Goal: Check status: Check status

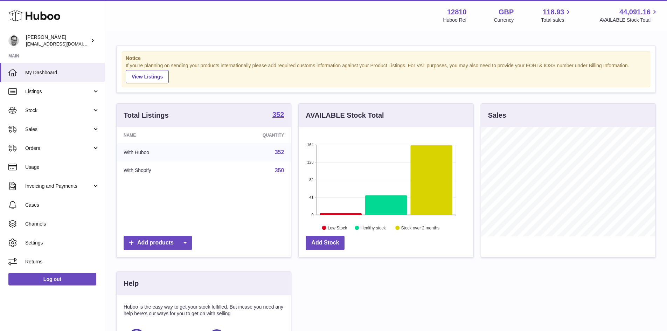
scroll to position [109, 175]
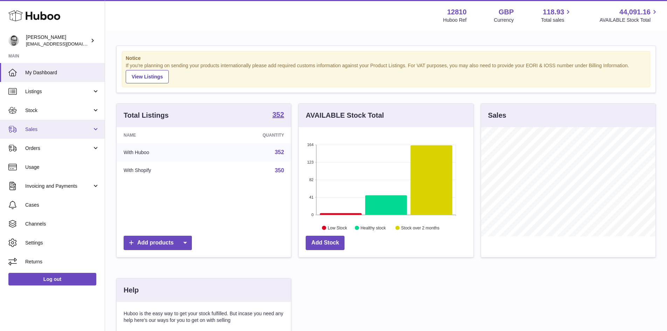
click at [33, 127] on span "Sales" at bounding box center [58, 129] width 67 height 7
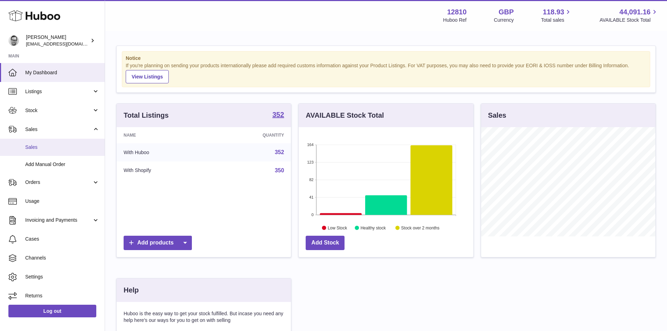
click at [33, 144] on span "Sales" at bounding box center [62, 147] width 74 height 7
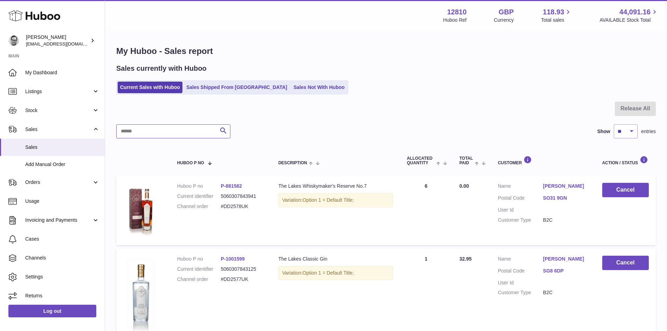
click at [152, 133] on input "text" at bounding box center [173, 131] width 114 height 14
paste input "*********"
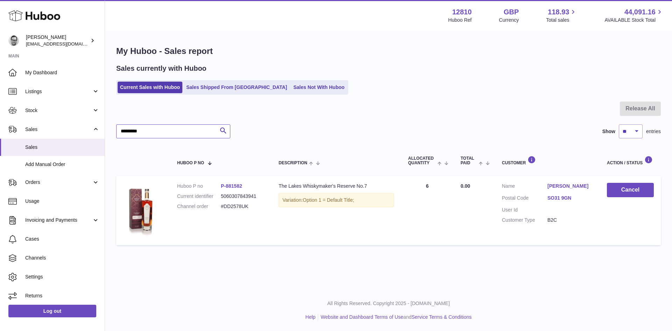
type input "*********"
drag, startPoint x: 256, startPoint y: 210, endPoint x: 222, endPoint y: 209, distance: 34.3
click at [222, 209] on dl "Huboo P no P-881582 Current identifier 5060307843941 Channel order #DD2578UK" at bounding box center [220, 198] width 87 height 30
drag, startPoint x: 248, startPoint y: 188, endPoint x: 227, endPoint y: 190, distance: 21.4
click at [227, 190] on dl "Huboo P no P-881582 Current identifier 5060307843941 Channel order #DD2578UK" at bounding box center [220, 198] width 87 height 30
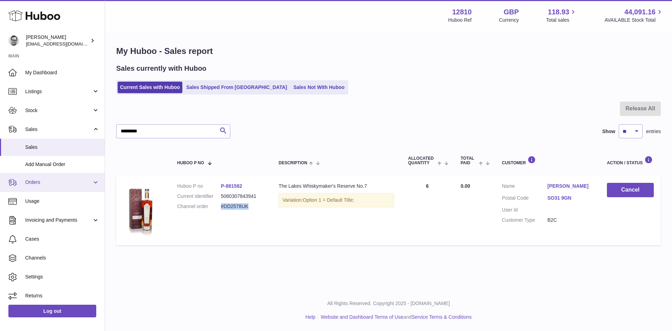
copy link "881582"
click at [424, 266] on div "Menu Huboo 12810 Huboo Ref GBP Currency 118.93 Total sales 44,091.16 AVAILABLE …" at bounding box center [388, 144] width 567 height 289
click at [138, 210] on img at bounding box center [140, 210] width 35 height 54
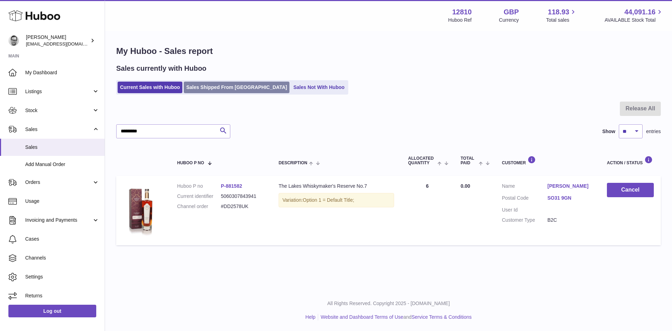
click at [199, 89] on link "Sales Shipped From [GEOGRAPHIC_DATA]" at bounding box center [237, 88] width 106 height 12
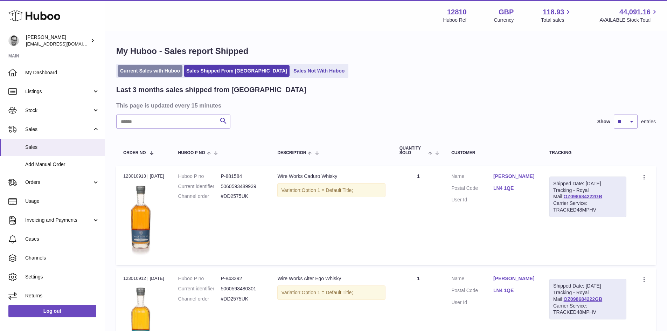
click at [148, 76] on link "Current Sales with Huboo" at bounding box center [150, 71] width 65 height 12
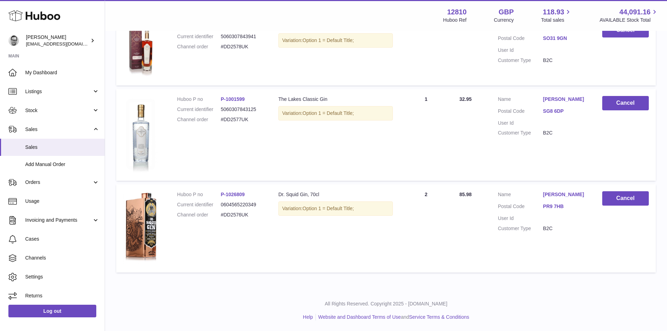
scroll to position [55, 0]
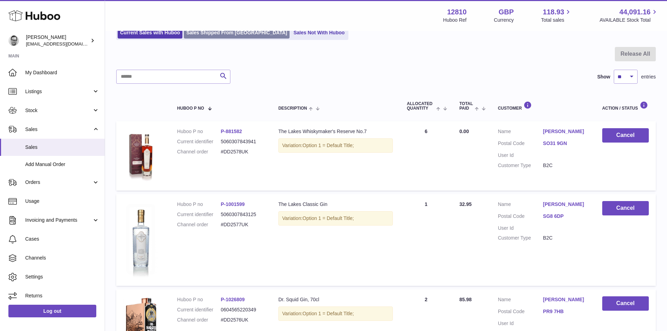
click at [219, 38] on link "Sales Shipped From [GEOGRAPHIC_DATA]" at bounding box center [237, 33] width 106 height 12
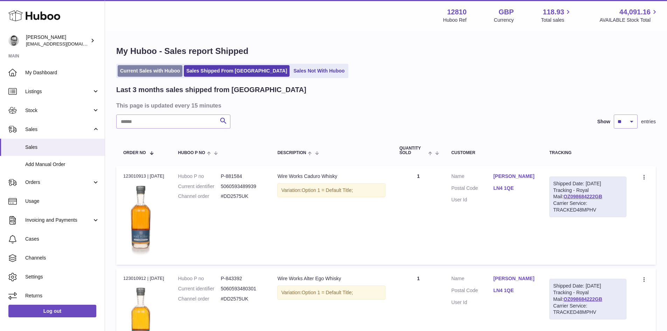
click at [166, 72] on link "Current Sales with Huboo" at bounding box center [150, 71] width 65 height 12
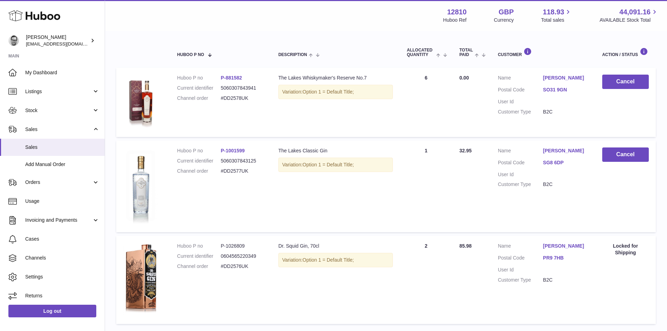
scroll to position [160, 0]
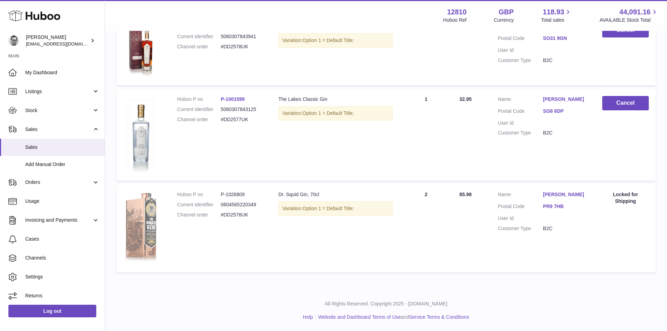
click at [149, 224] on img at bounding box center [140, 227] width 35 height 72
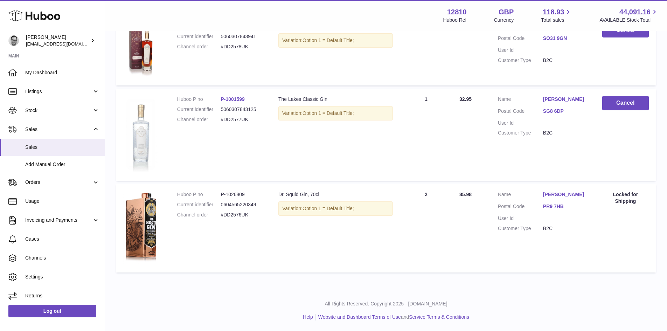
click at [141, 131] on img at bounding box center [140, 134] width 35 height 76
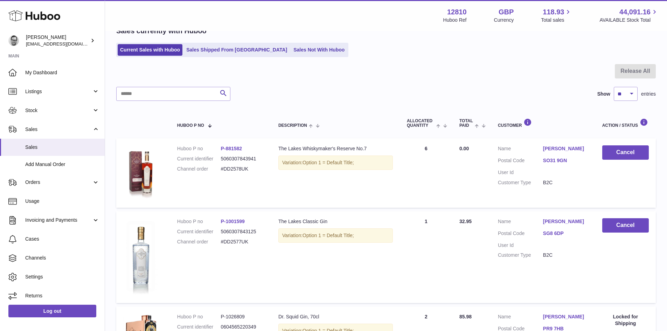
scroll to position [0, 0]
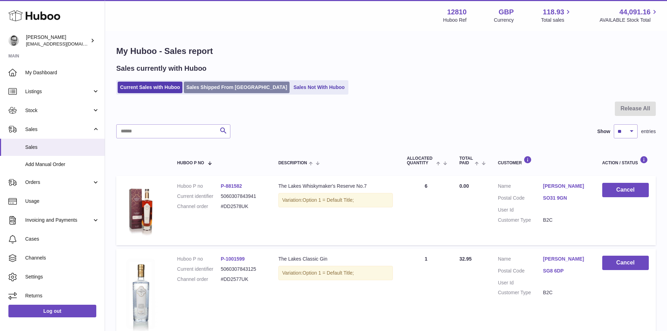
click at [191, 83] on link "Sales Shipped From [GEOGRAPHIC_DATA]" at bounding box center [237, 88] width 106 height 12
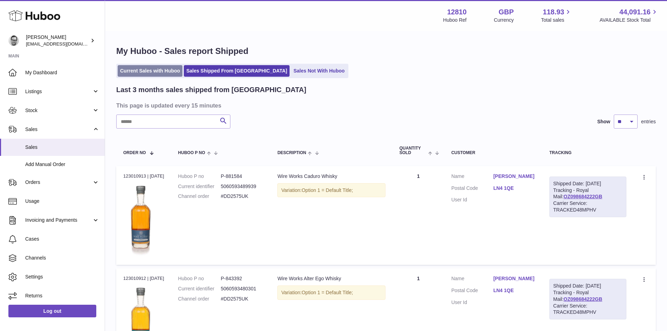
click at [170, 70] on link "Current Sales with Huboo" at bounding box center [150, 71] width 65 height 12
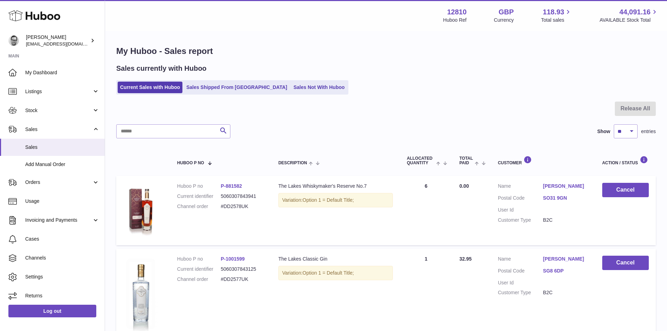
click at [203, 80] on div "Sales currently with Huboo Current Sales with Huboo Sales Shipped From Huboo Sa…" at bounding box center [385, 79] width 539 height 31
click at [203, 83] on link "Sales Shipped From [GEOGRAPHIC_DATA]" at bounding box center [237, 88] width 106 height 12
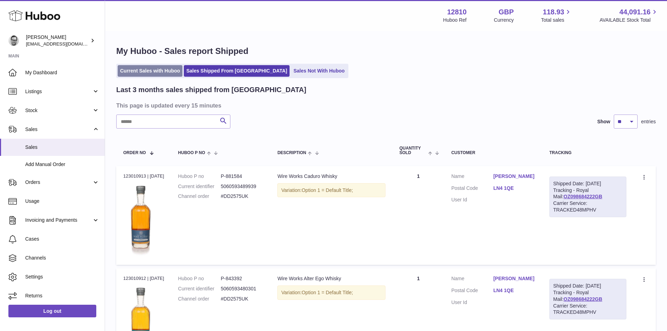
click at [162, 76] on link "Current Sales with Huboo" at bounding box center [150, 71] width 65 height 12
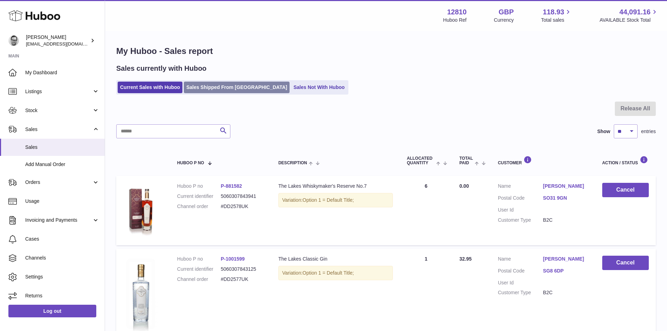
click at [218, 92] on link "Sales Shipped From [GEOGRAPHIC_DATA]" at bounding box center [237, 88] width 106 height 12
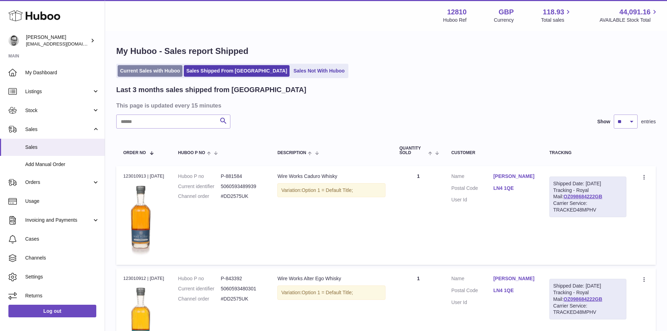
click at [159, 73] on link "Current Sales with Huboo" at bounding box center [150, 71] width 65 height 12
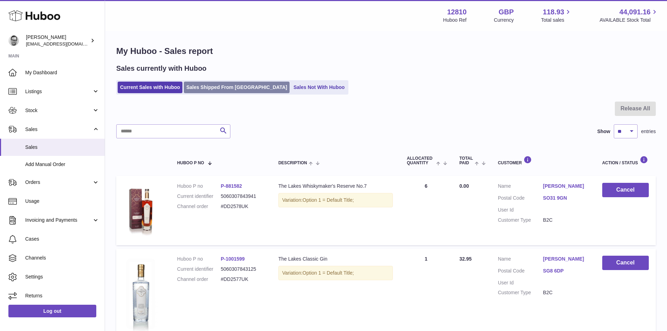
click at [206, 87] on link "Sales Shipped From [GEOGRAPHIC_DATA]" at bounding box center [237, 88] width 106 height 12
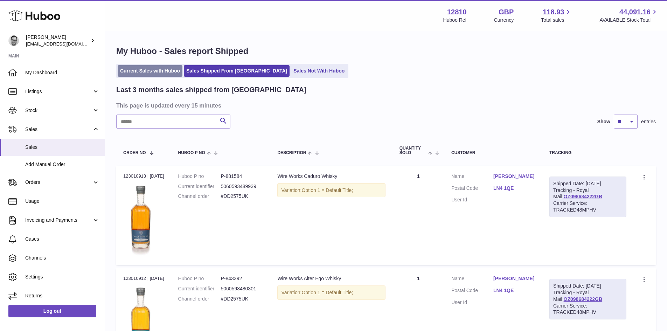
click at [164, 75] on link "Current Sales with Huboo" at bounding box center [150, 71] width 65 height 12
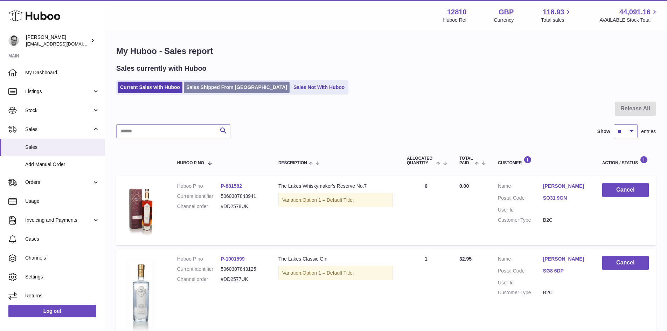
click at [212, 86] on link "Sales Shipped From [GEOGRAPHIC_DATA]" at bounding box center [237, 88] width 106 height 12
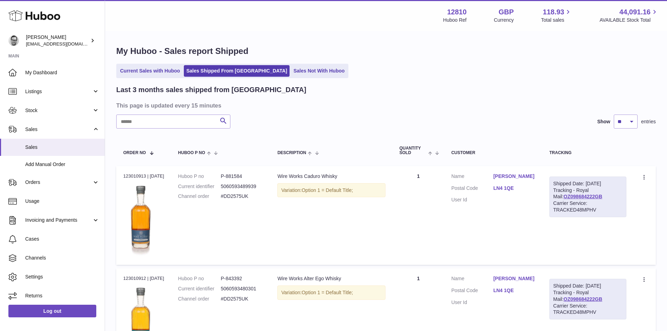
click at [156, 71] on link "Current Sales with Huboo" at bounding box center [150, 71] width 65 height 12
